Goal: Task Accomplishment & Management: Manage account settings

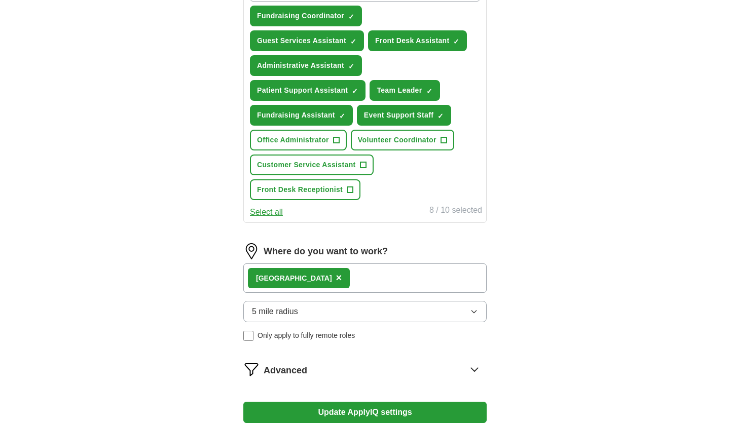
scroll to position [410, 0]
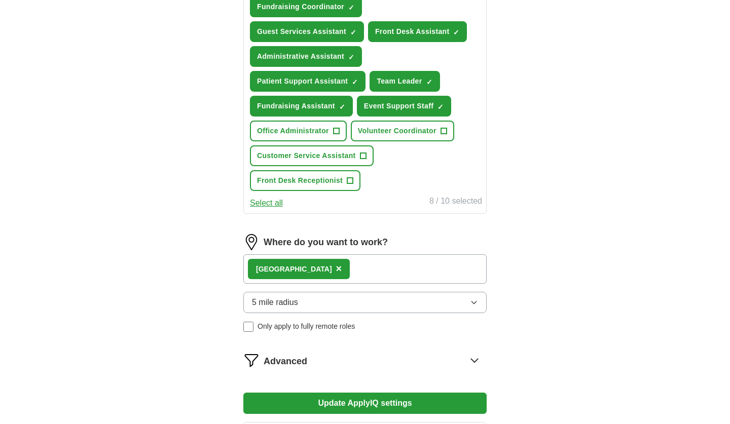
click at [304, 355] on span "Advanced" at bounding box center [285, 362] width 44 height 14
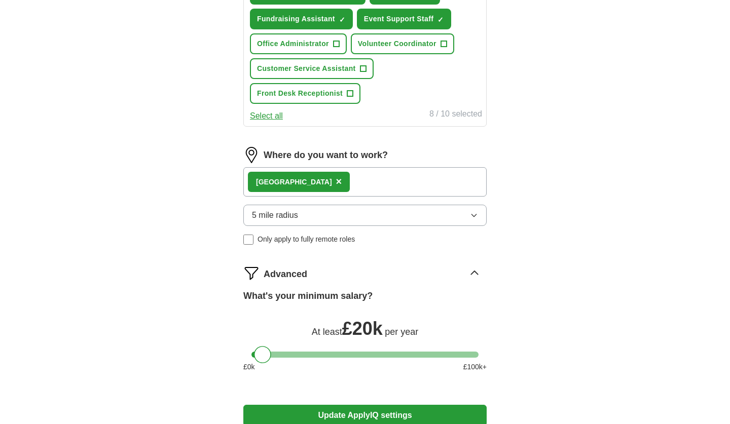
scroll to position [546, 0]
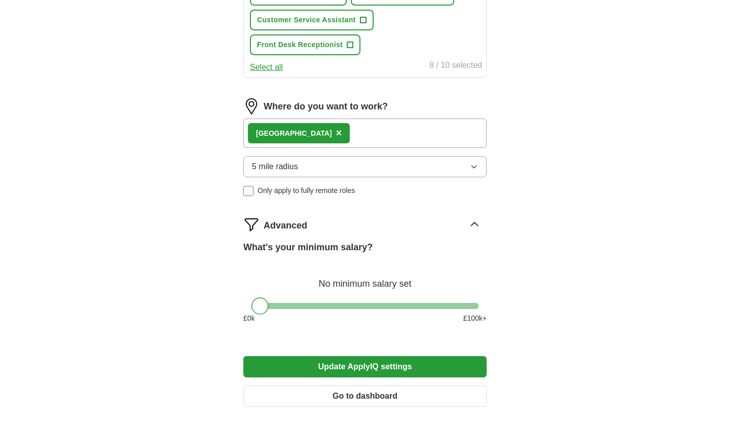
drag, startPoint x: 261, startPoint y: 279, endPoint x: 254, endPoint y: 280, distance: 6.6
click at [254, 297] on div at bounding box center [259, 305] width 17 height 17
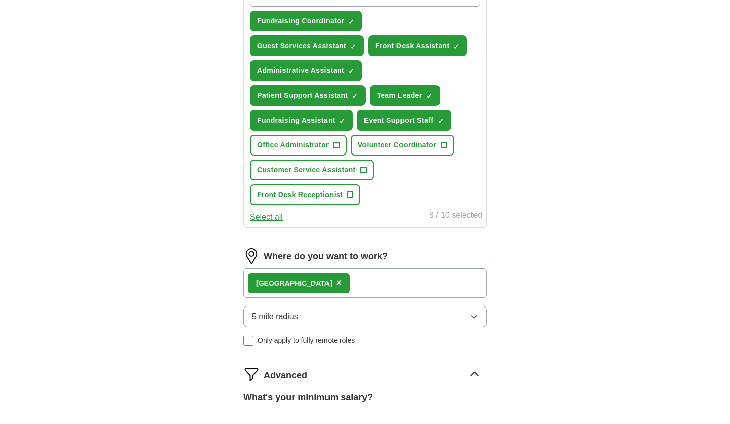
scroll to position [392, 0]
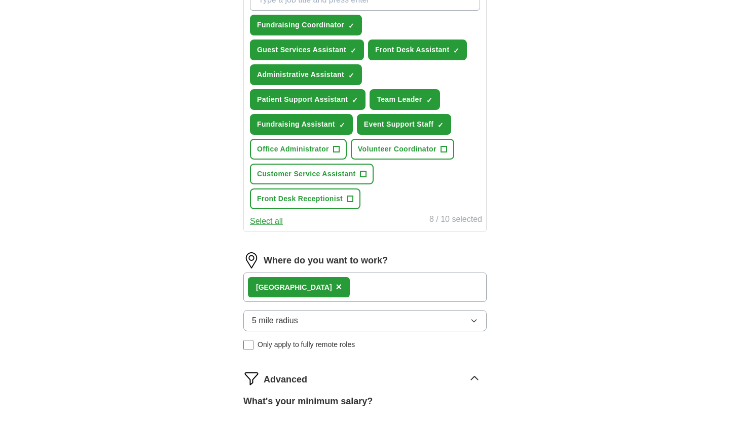
click at [319, 273] on div "London ×" at bounding box center [364, 287] width 243 height 29
click at [315, 273] on div "London ×" at bounding box center [364, 287] width 243 height 29
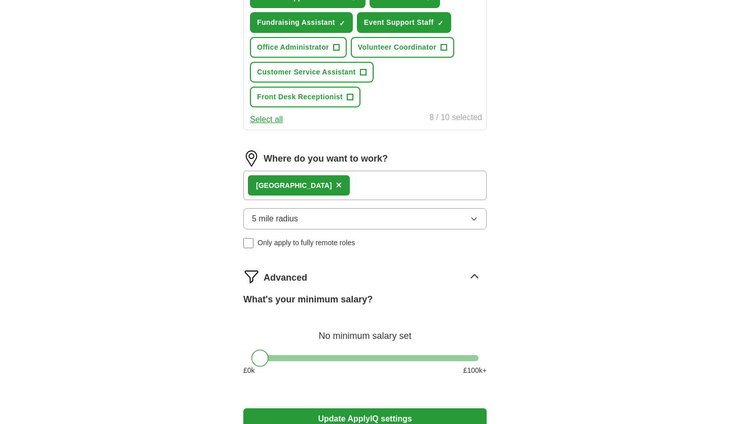
scroll to position [525, 0]
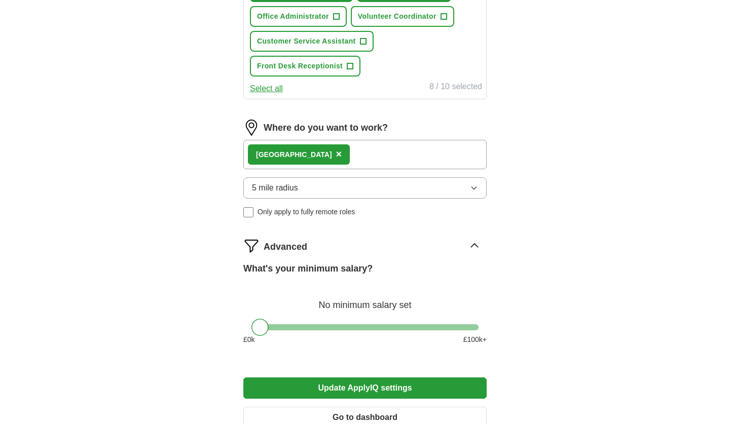
click at [298, 377] on button "Update ApplyIQ settings" at bounding box center [364, 387] width 243 height 21
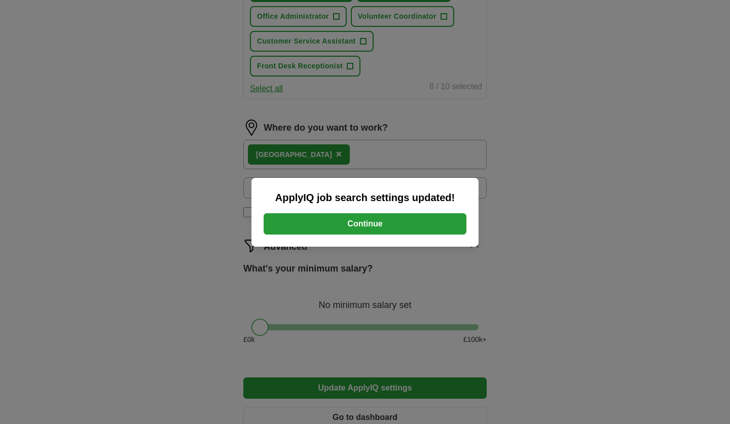
click at [369, 215] on button "Continue" at bounding box center [364, 223] width 203 height 21
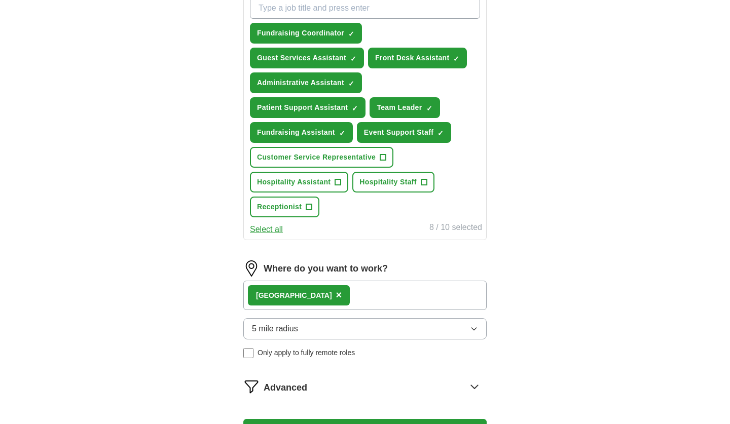
scroll to position [366, 0]
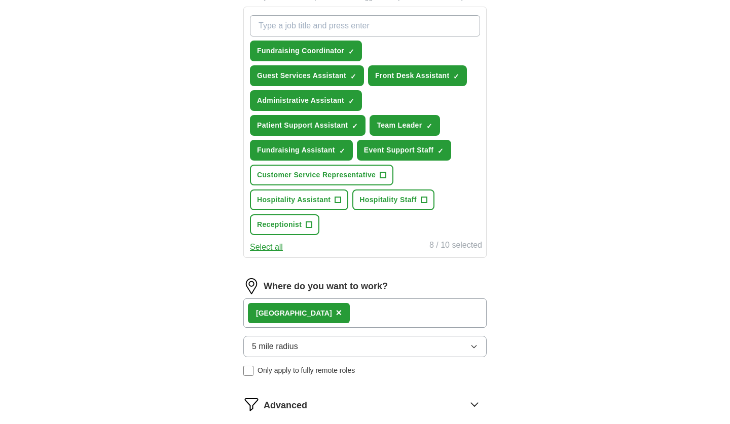
click at [378, 195] on span "Hospitality Staff" at bounding box center [387, 200] width 57 height 11
click at [321, 195] on span "Hospitality Assistant" at bounding box center [293, 200] width 73 height 11
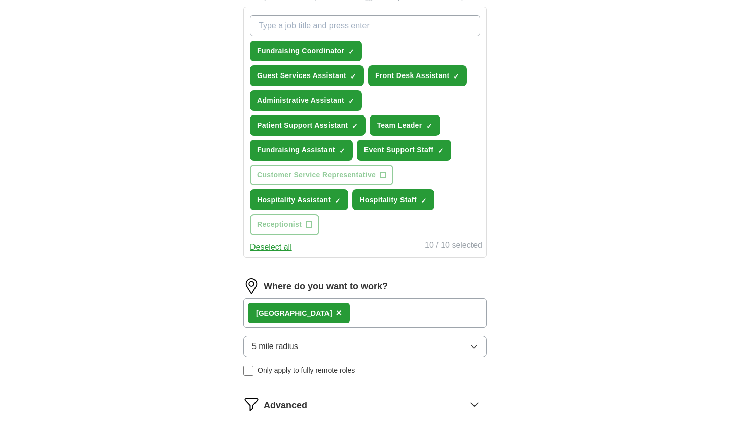
click at [334, 54] on span "Fundraising Coordinator" at bounding box center [300, 51] width 87 height 11
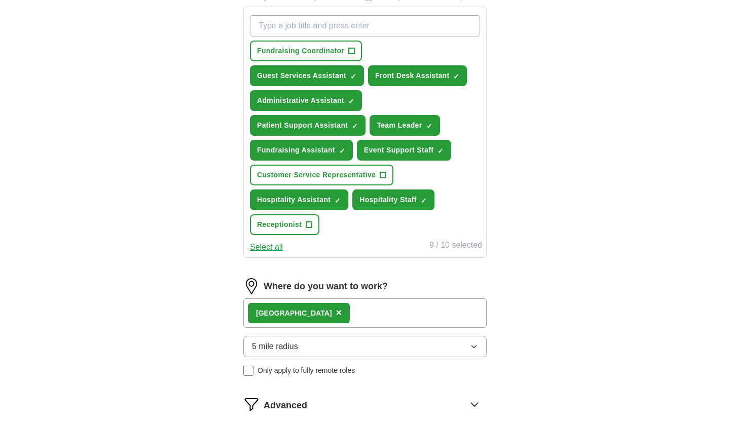
click at [294, 219] on span "Receptionist" at bounding box center [279, 224] width 45 height 11
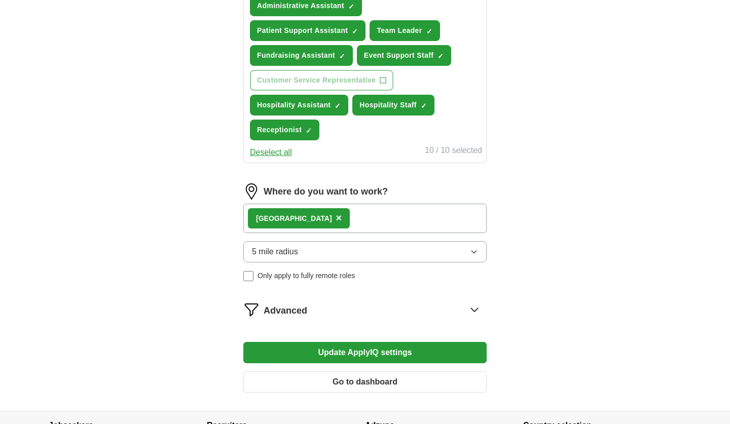
scroll to position [464, 0]
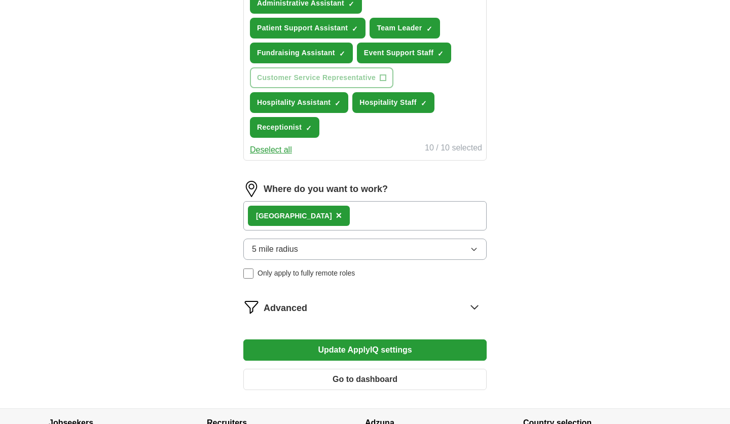
click at [307, 339] on button "Update ApplyIQ settings" at bounding box center [364, 349] width 243 height 21
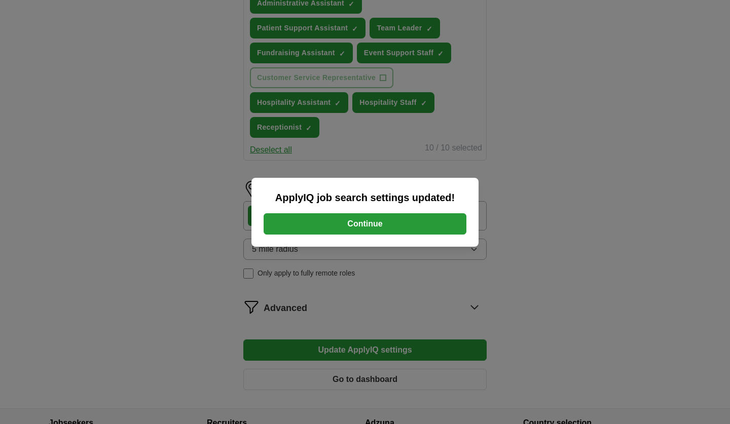
click at [357, 229] on button "Continue" at bounding box center [364, 223] width 203 height 21
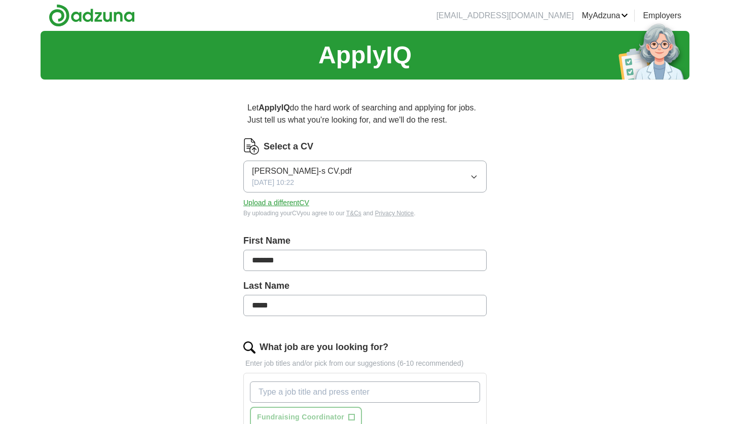
scroll to position [0, 0]
click at [601, 12] on link "MyAdzuna" at bounding box center [605, 16] width 47 height 12
click at [643, 12] on link "Employers" at bounding box center [661, 16] width 39 height 12
click at [0, 0] on link "Favourites" at bounding box center [0, 0] width 0 height 0
